Goal: Transaction & Acquisition: Purchase product/service

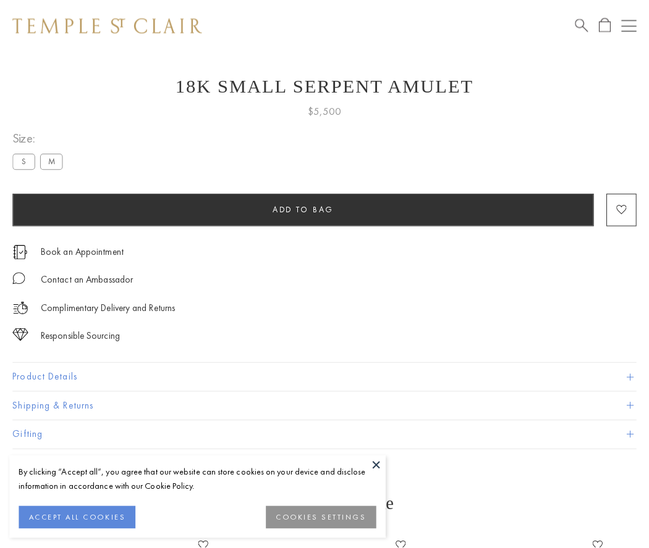
scroll to position [49, 0]
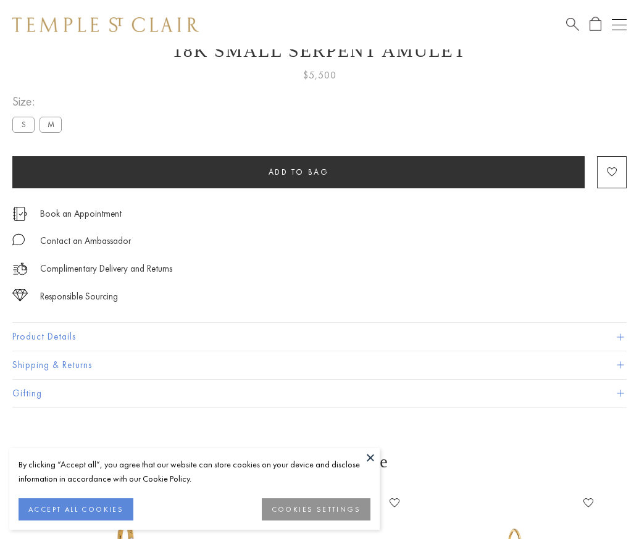
click at [298, 172] on span "Add to bag" at bounding box center [299, 172] width 61 height 10
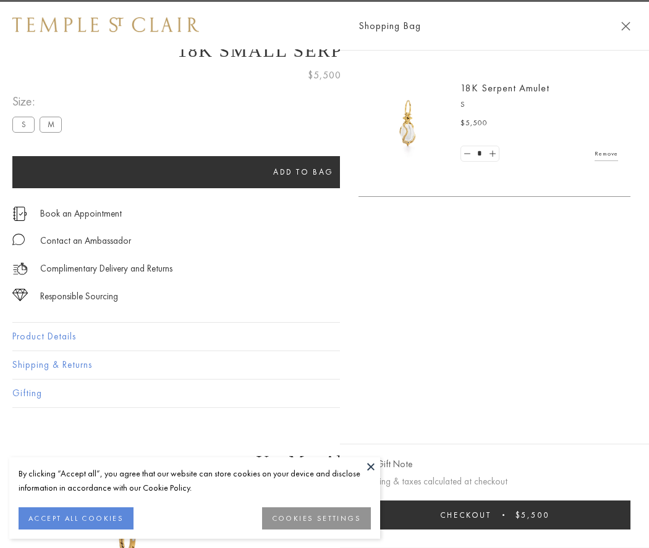
click at [577, 515] on button "Checkout $5,500" at bounding box center [494, 515] width 272 height 29
